Goal: Check status: Check status

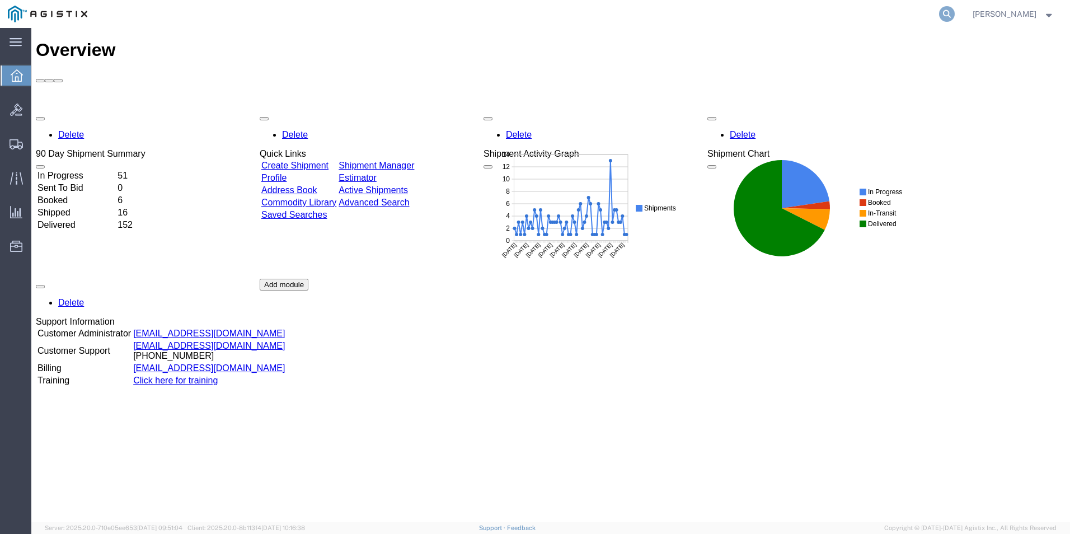
click at [946, 15] on icon at bounding box center [947, 14] width 16 height 16
click at [947, 15] on icon at bounding box center [947, 14] width 16 height 16
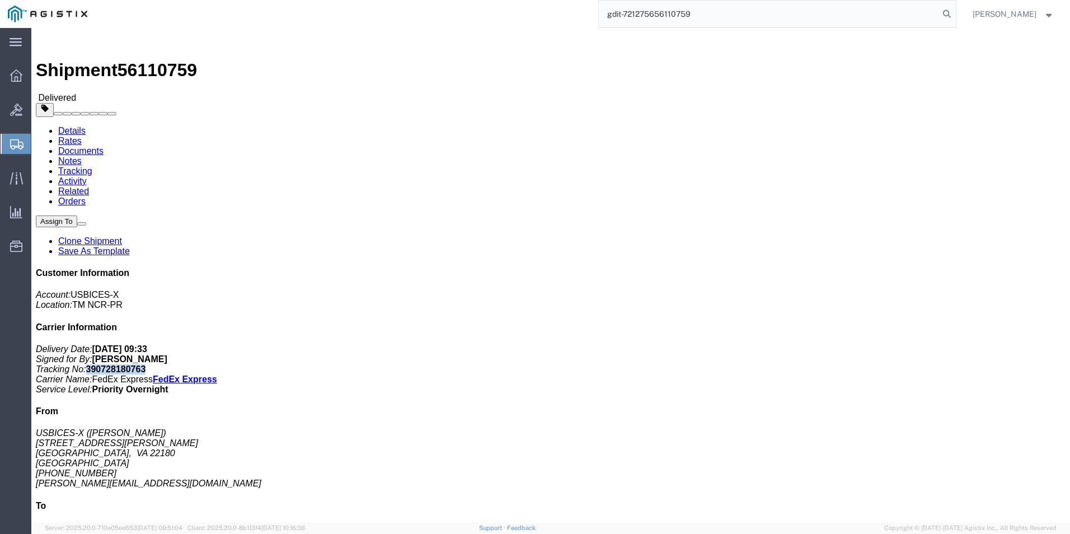
drag, startPoint x: 875, startPoint y: 167, endPoint x: 926, endPoint y: 167, distance: 50.9
click b "390728180763"
drag, startPoint x: 926, startPoint y: 167, endPoint x: 920, endPoint y: 167, distance: 6.2
copy b "390728180763"
click at [719, 11] on input "gdit-721275656110759" at bounding box center [769, 14] width 340 height 27
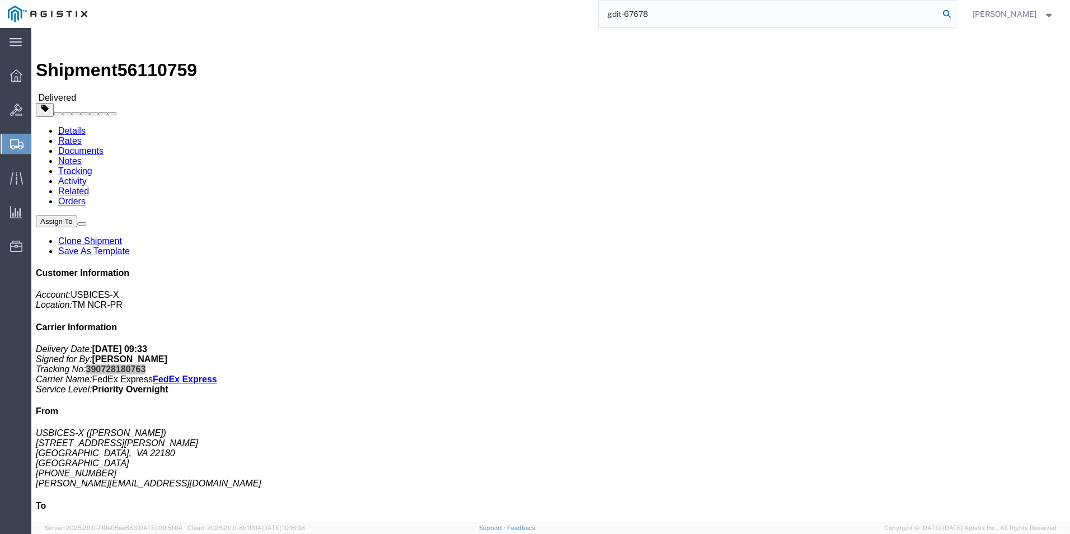
click at [950, 15] on icon at bounding box center [947, 14] width 16 height 16
click at [687, 13] on input "gdit-67678" at bounding box center [769, 14] width 340 height 27
click at [947, 19] on icon at bounding box center [947, 14] width 16 height 16
type input "gdit-7405456"
